Goal: Task Accomplishment & Management: Complete application form

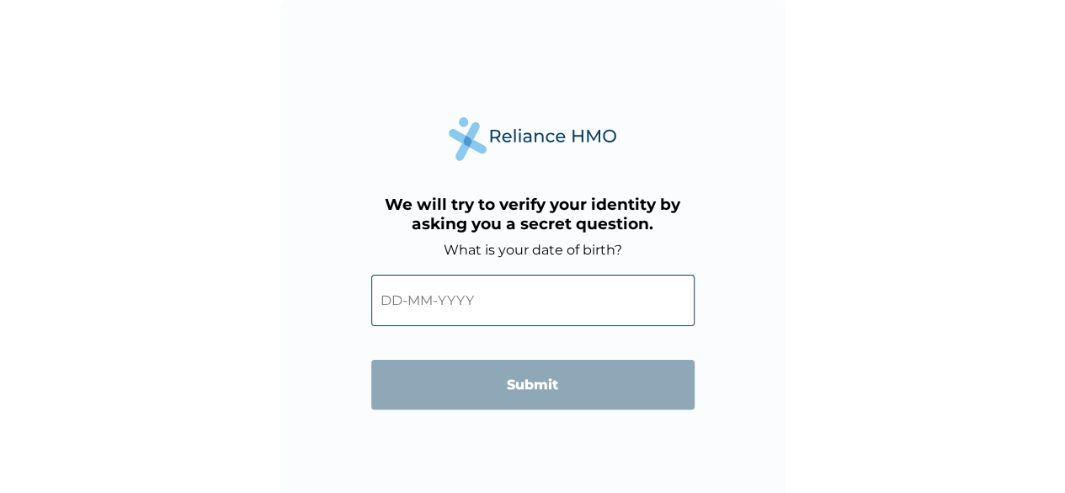
click at [477, 297] on input "text" at bounding box center [532, 299] width 323 height 51
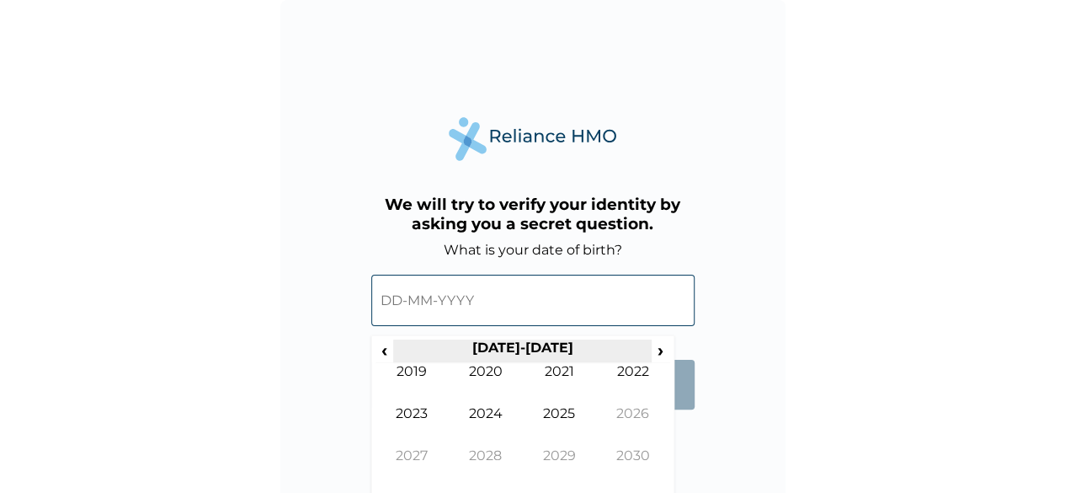
click at [514, 349] on th "[DATE]-[DATE]" at bounding box center [522, 351] width 258 height 24
click at [386, 353] on span "‹" at bounding box center [385, 349] width 18 height 21
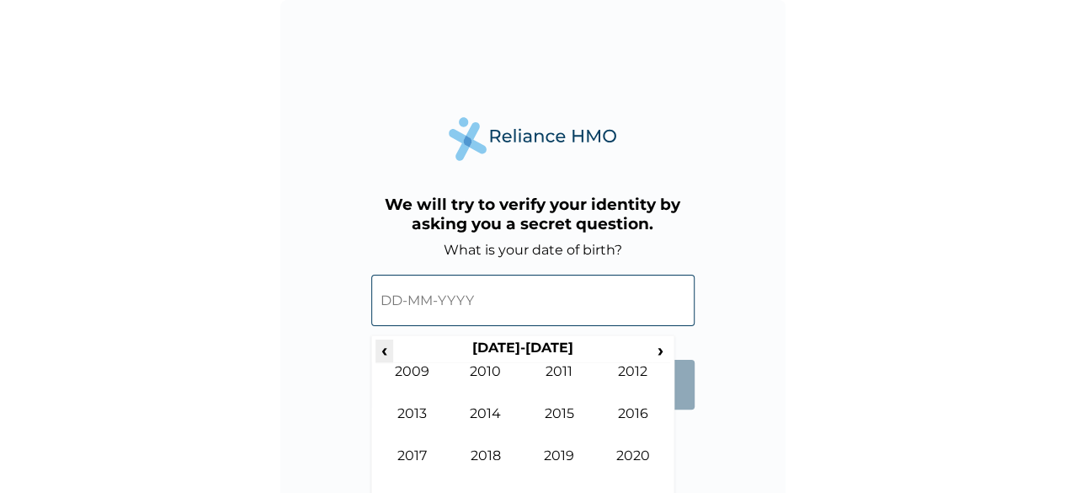
click at [386, 353] on span "‹" at bounding box center [385, 349] width 18 height 21
click at [663, 348] on span "›" at bounding box center [661, 349] width 19 height 21
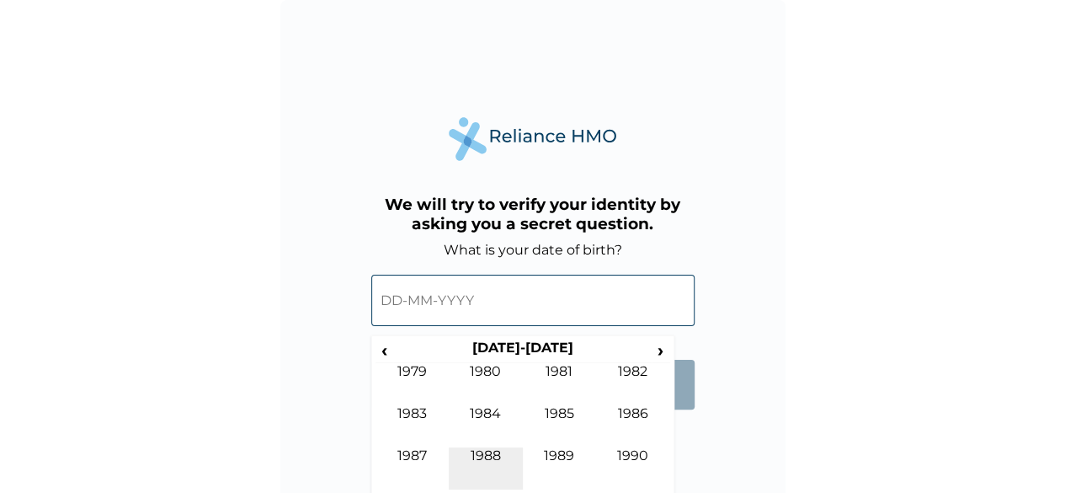
click at [489, 455] on td "1988" at bounding box center [486, 468] width 74 height 42
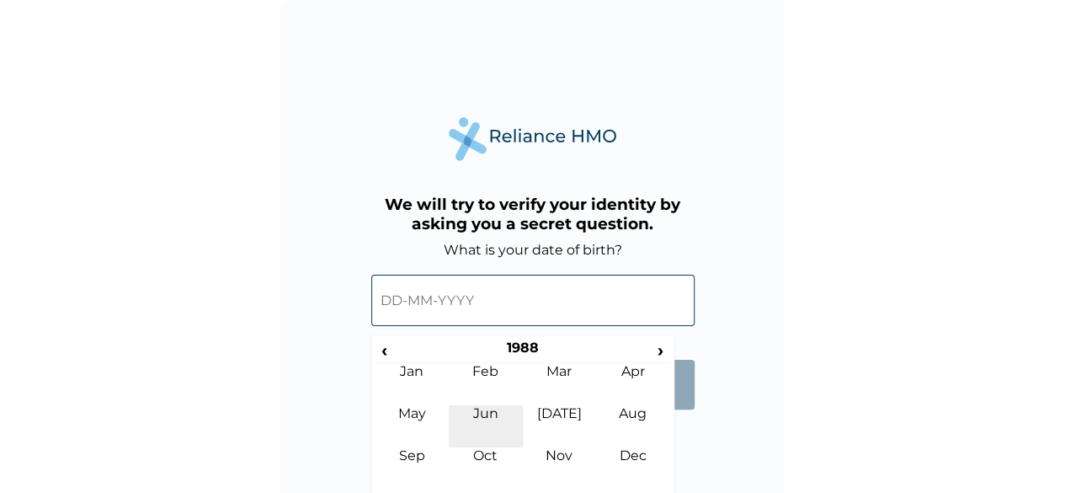
click at [480, 409] on td "Jun" at bounding box center [486, 426] width 74 height 42
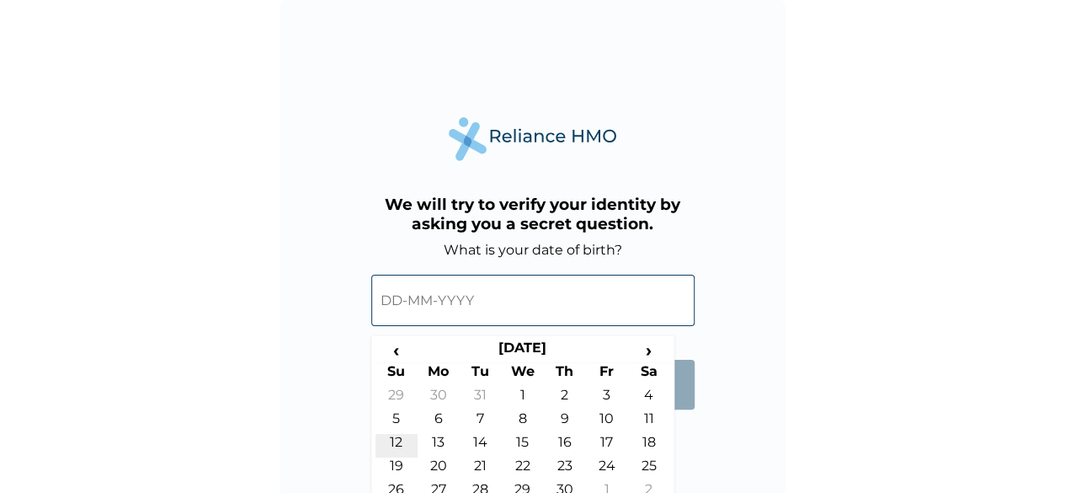
click at [393, 440] on td "12" at bounding box center [397, 446] width 42 height 24
type input "[DATE]"
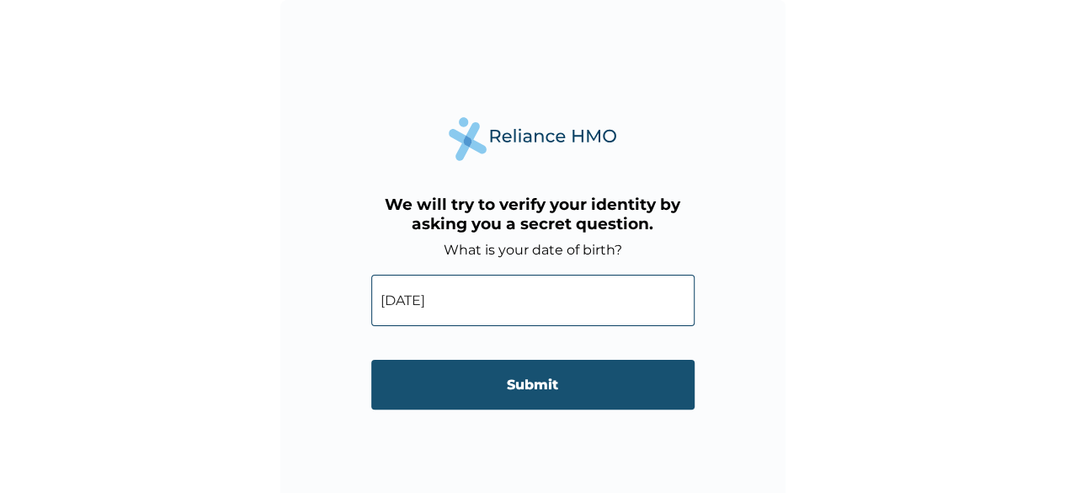
click at [562, 393] on input "Submit" at bounding box center [532, 385] width 323 height 50
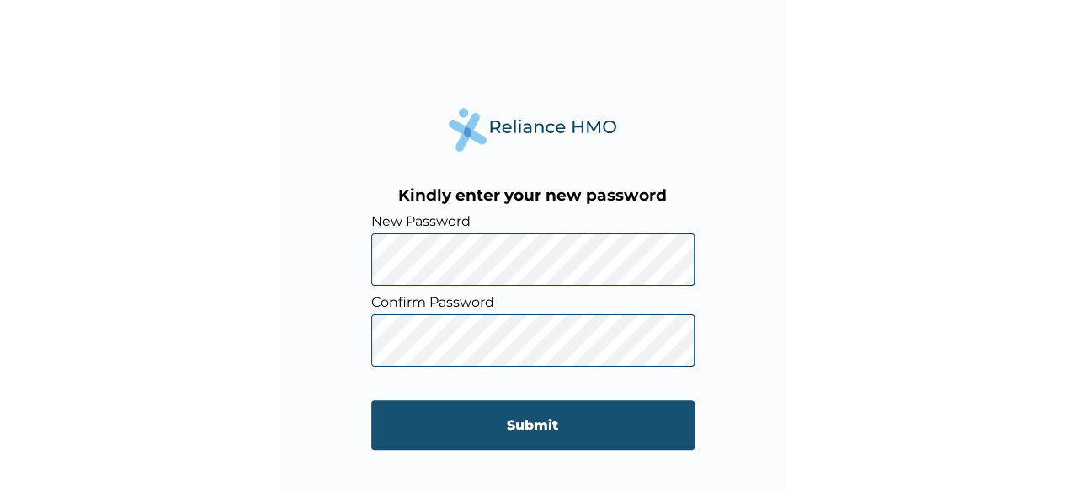
scroll to position [12, 0]
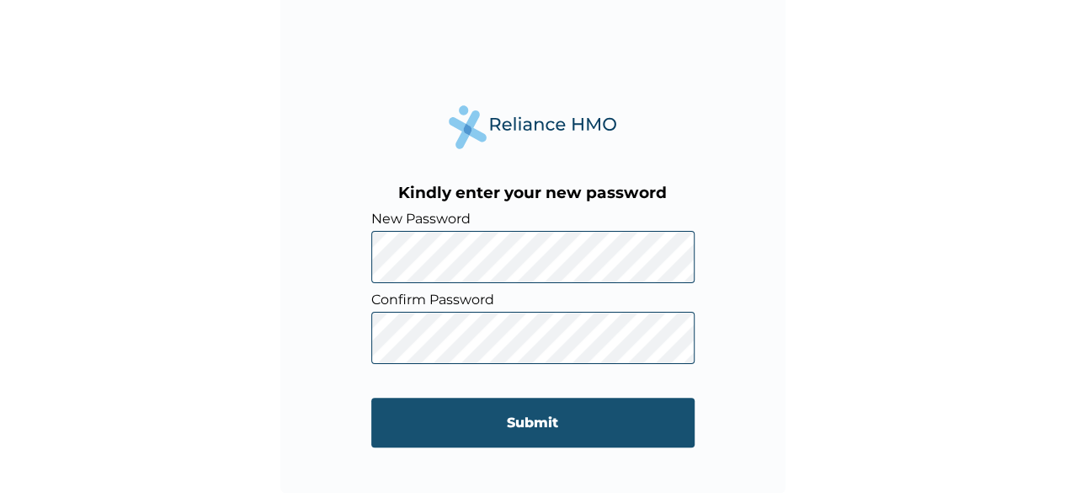
click at [431, 413] on input "Submit" at bounding box center [532, 422] width 323 height 50
